Goal: Task Accomplishment & Management: Use online tool/utility

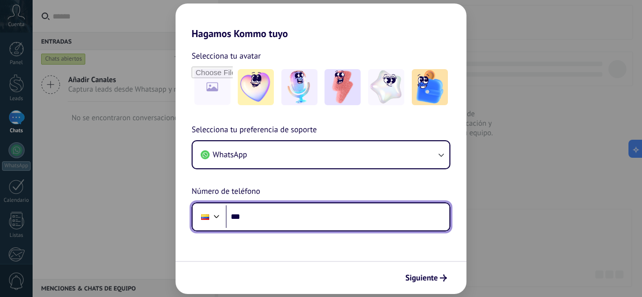
click at [263, 219] on input "***" at bounding box center [338, 216] width 224 height 23
type input "**********"
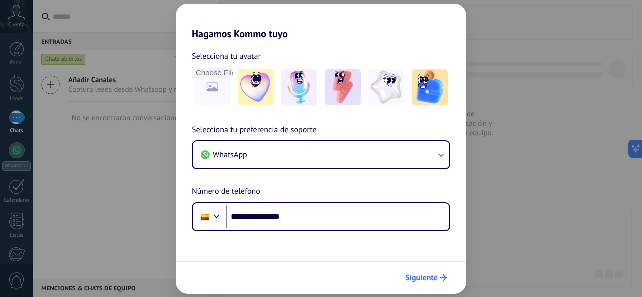
click at [423, 277] on span "Siguiente" at bounding box center [421, 278] width 33 height 7
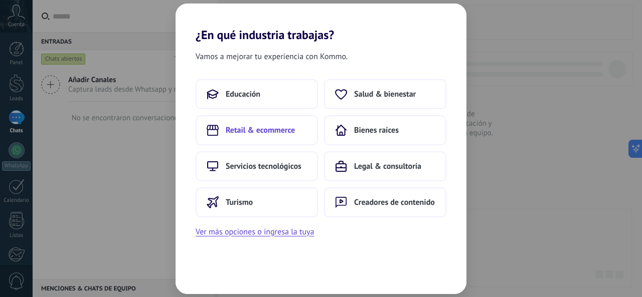
click at [267, 132] on span "Retail & ecommerce" at bounding box center [260, 130] width 69 height 10
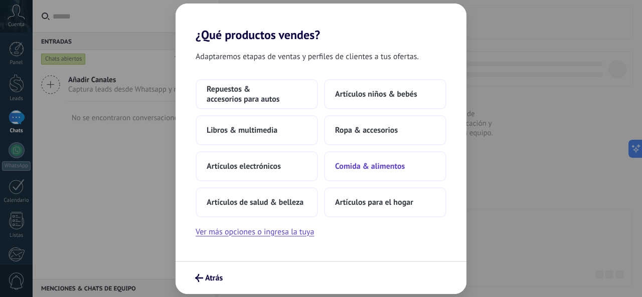
click at [389, 169] on span "Comida & alimentos" at bounding box center [370, 166] width 70 height 10
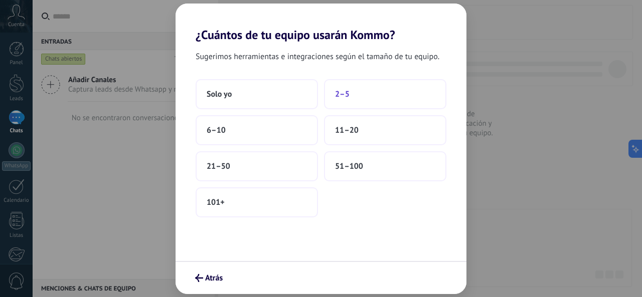
click at [378, 93] on button "2–5" at bounding box center [385, 94] width 122 height 30
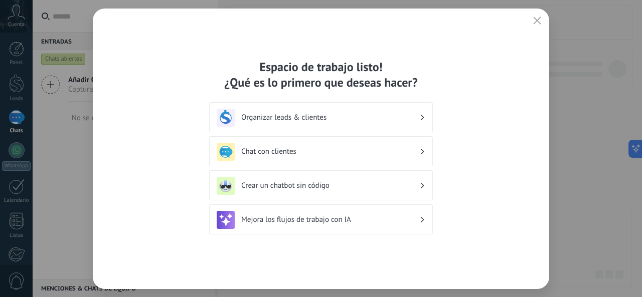
click at [416, 113] on h3 "Organizar leads & clientes" at bounding box center [330, 118] width 178 height 10
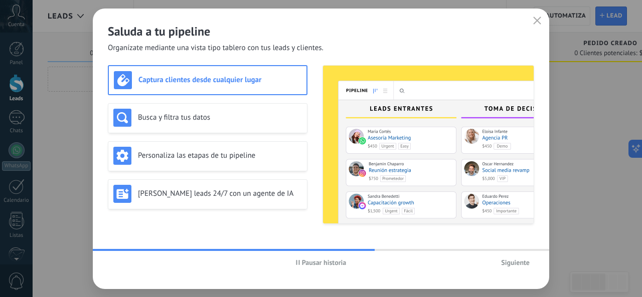
click at [232, 77] on h3 "Captura clientes desde cualquier lugar" at bounding box center [219, 80] width 163 height 10
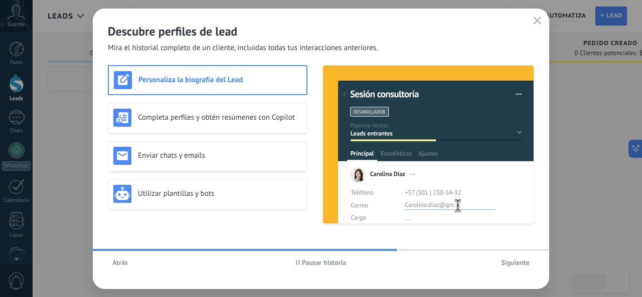
click at [535, 20] on icon "button" at bounding box center [537, 21] width 8 height 8
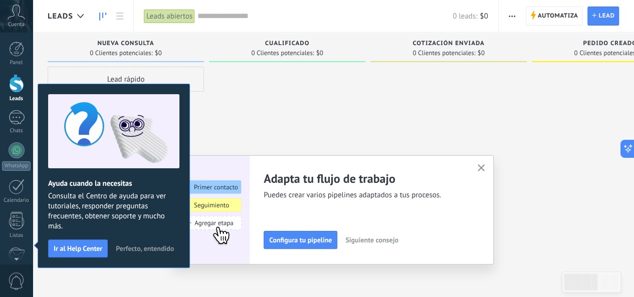
click at [320, 114] on div at bounding box center [287, 150] width 156 height 166
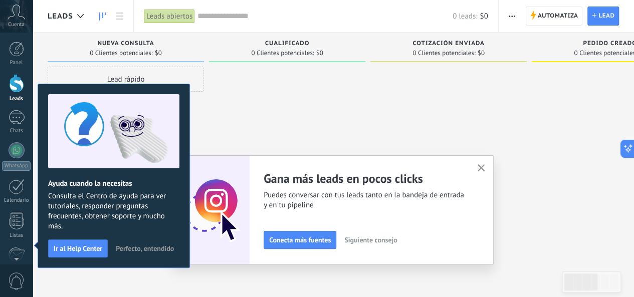
click at [126, 246] on span "Perfecto, entendido" at bounding box center [145, 248] width 58 height 7
